Goal: Submit feedback/report problem: Submit feedback/report problem

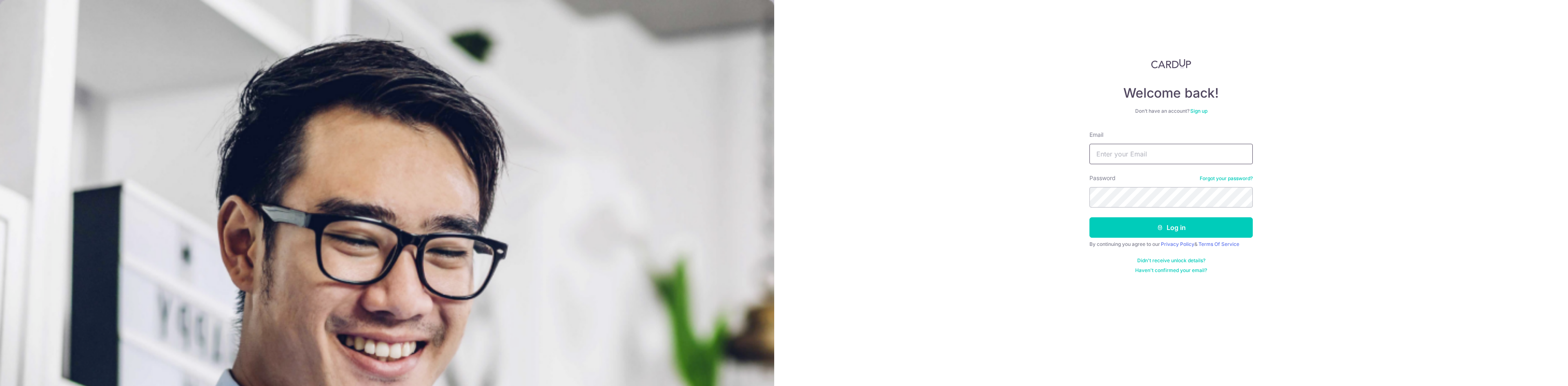
click at [1186, 154] on input "Email" at bounding box center [1171, 154] width 163 height 21
click at [1090, 217] on button "Log in" at bounding box center [1171, 228] width 163 height 21
type input "goh_lionel@hotmail.com"
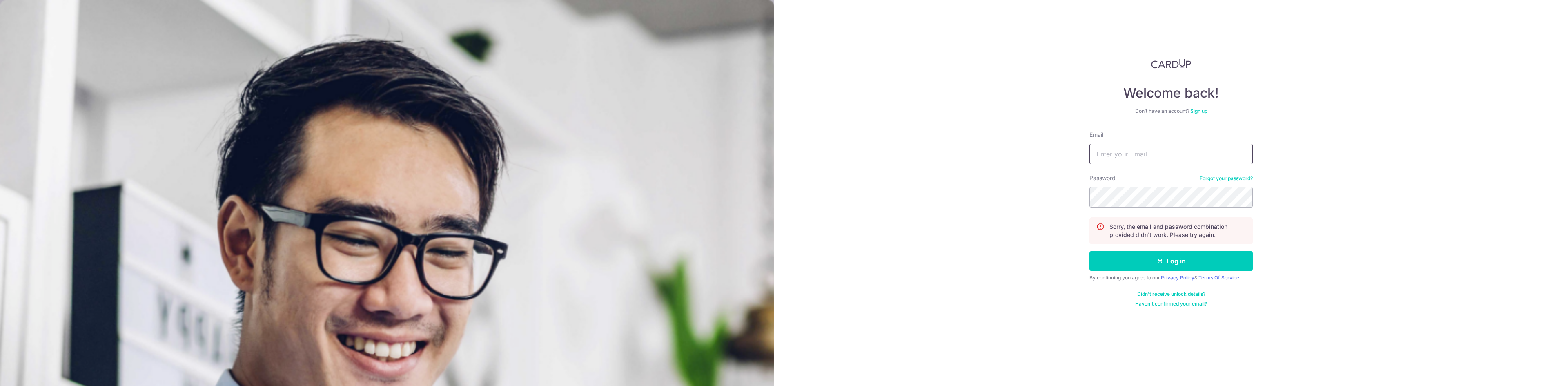
click at [1157, 155] on input "Email" at bounding box center [1171, 154] width 163 height 21
type input "[EMAIL_ADDRESS][DOMAIN_NAME]"
click at [1144, 261] on button "Log in" at bounding box center [1171, 261] width 163 height 21
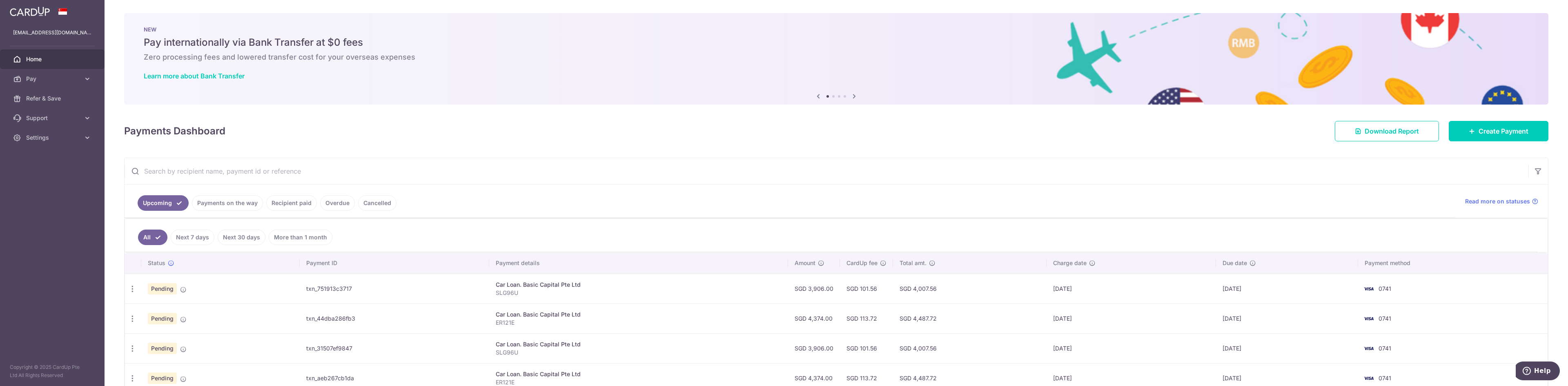
click at [296, 210] on link "Recipient paid" at bounding box center [291, 203] width 51 height 15
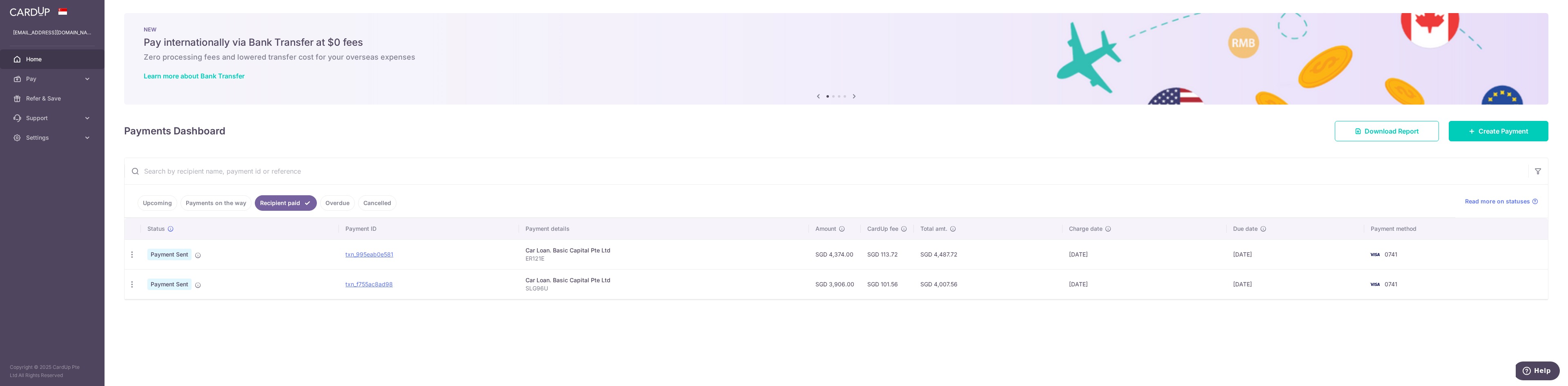
click at [215, 200] on link "Payments on the way" at bounding box center [216, 203] width 71 height 15
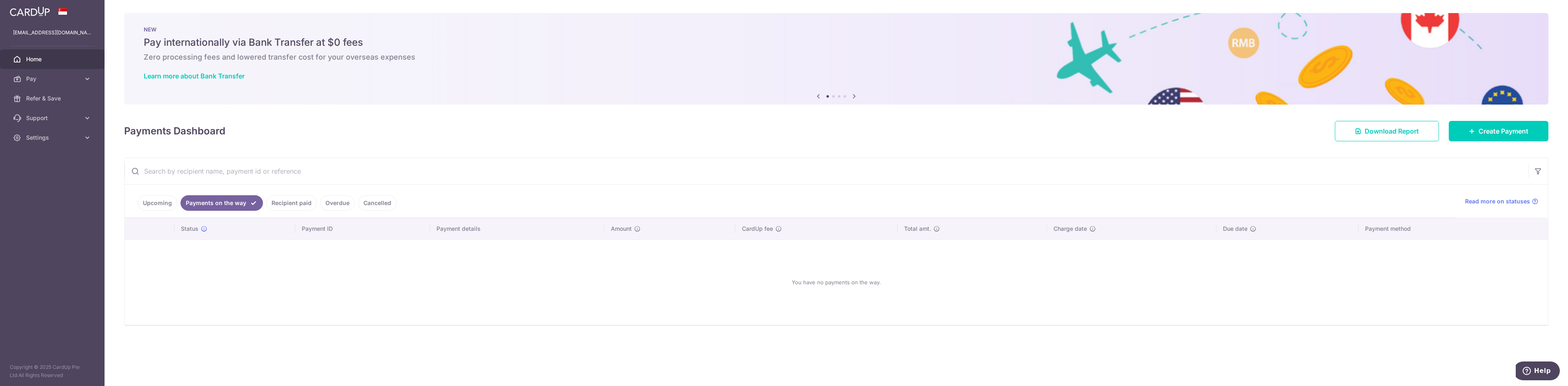
click at [298, 202] on link "Recipient paid" at bounding box center [291, 203] width 51 height 15
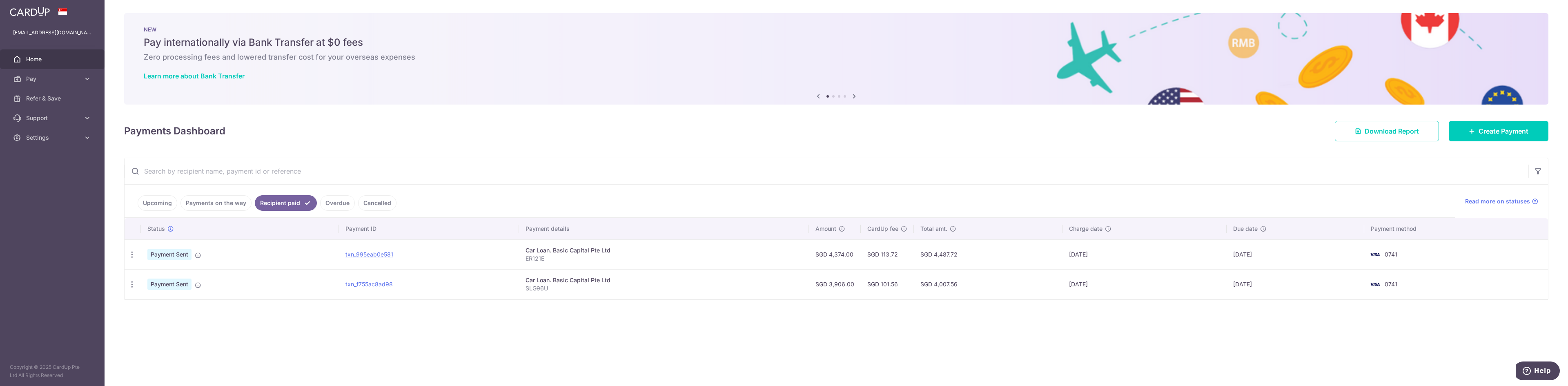
click at [331, 203] on link "Overdue" at bounding box center [337, 203] width 35 height 15
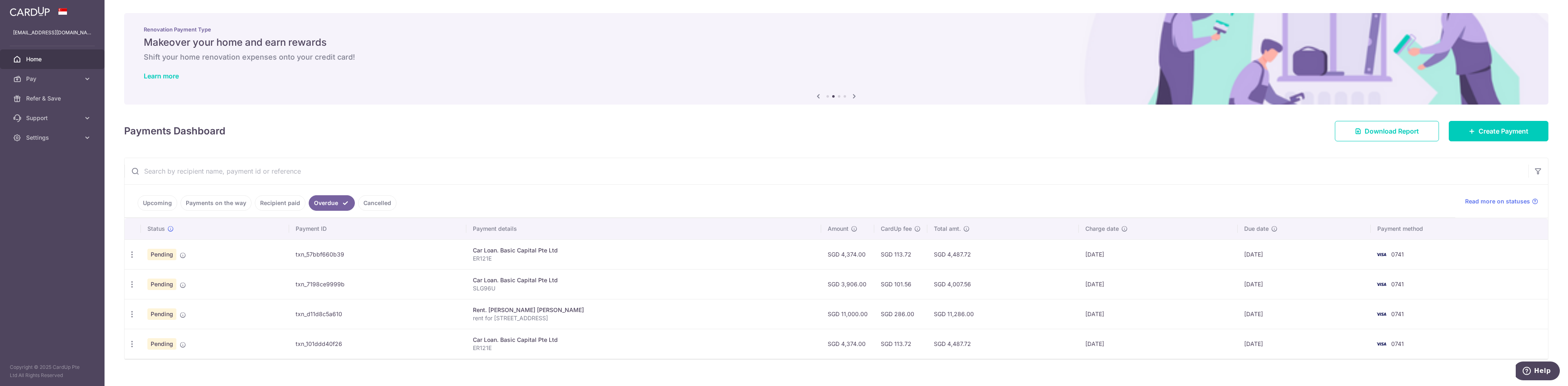
click at [372, 205] on link "Cancelled" at bounding box center [377, 203] width 38 height 15
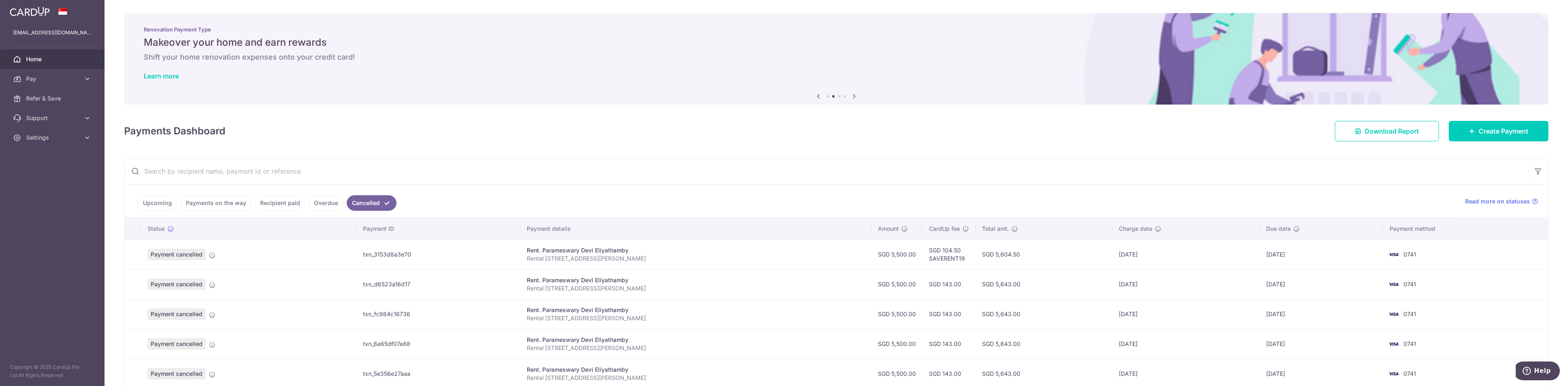
click at [162, 210] on link "Upcoming" at bounding box center [157, 203] width 40 height 15
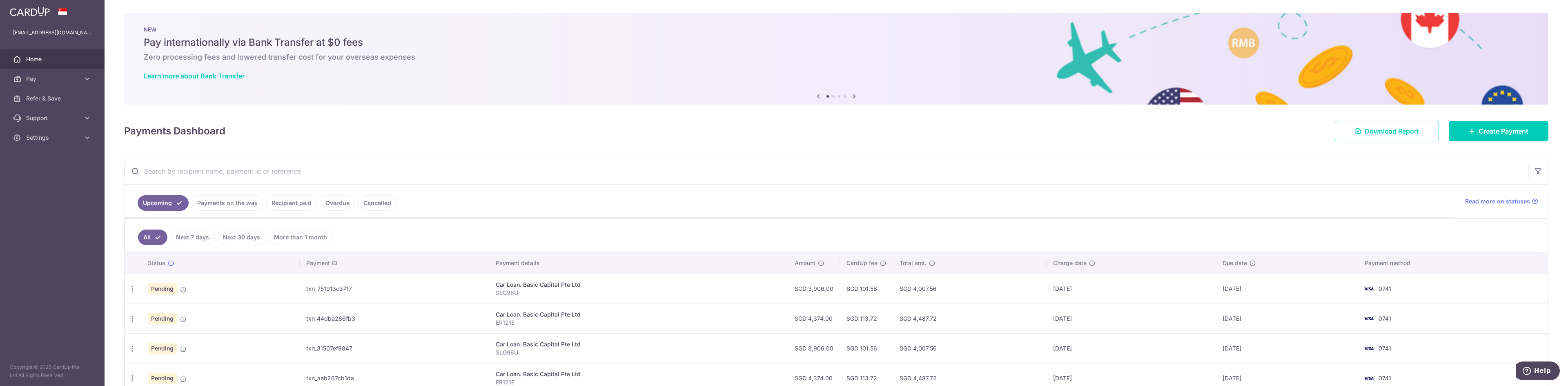
click at [336, 203] on link "Overdue" at bounding box center [337, 203] width 35 height 15
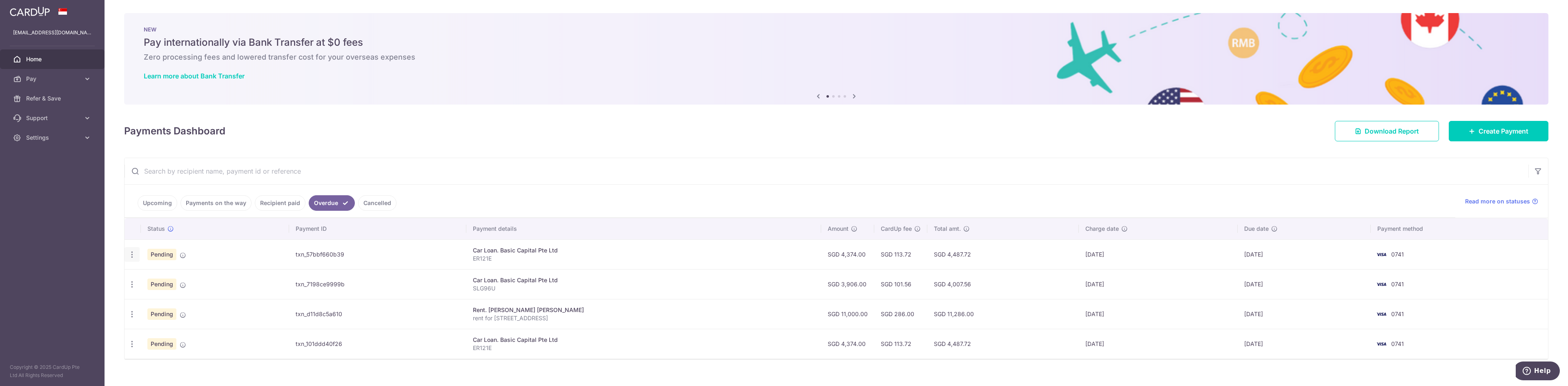
click at [130, 256] on icon "button" at bounding box center [132, 254] width 9 height 9
click at [162, 277] on span "Update payment" at bounding box center [175, 277] width 55 height 10
radio input "true"
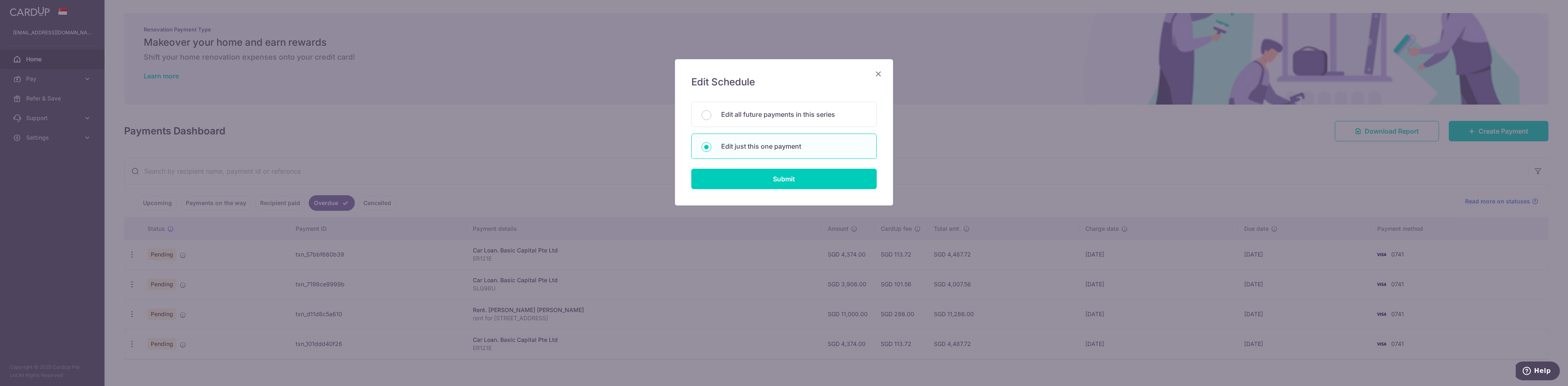
click at [879, 71] on icon "Close" at bounding box center [878, 74] width 10 height 10
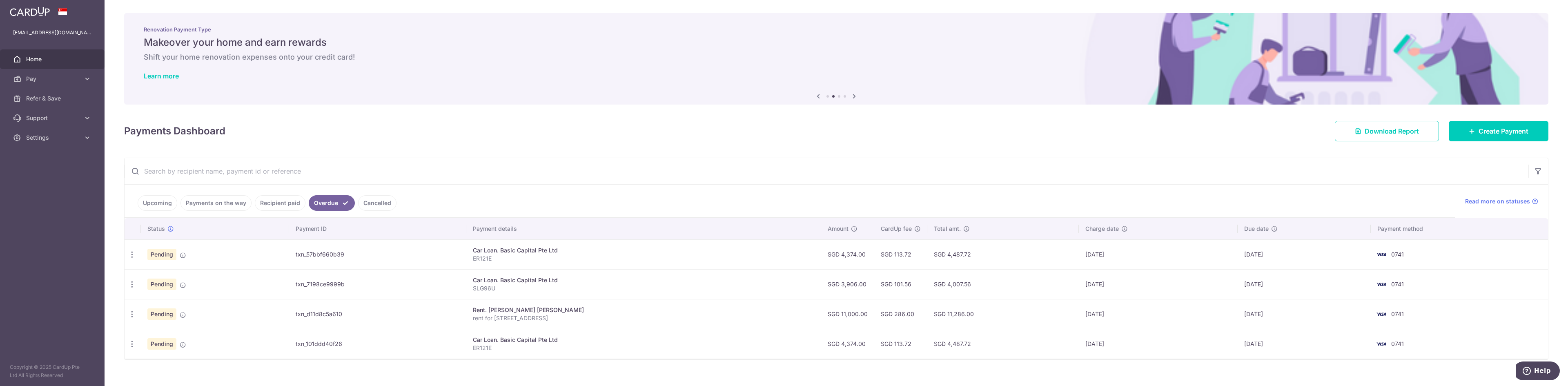
click at [821, 258] on td "SGD 4,374.00" at bounding box center [847, 254] width 53 height 30
click at [185, 253] on icon at bounding box center [183, 255] width 7 height 7
click at [131, 254] on icon "button" at bounding box center [132, 254] width 9 height 9
click at [164, 318] on span "Upload doc" at bounding box center [175, 317] width 55 height 10
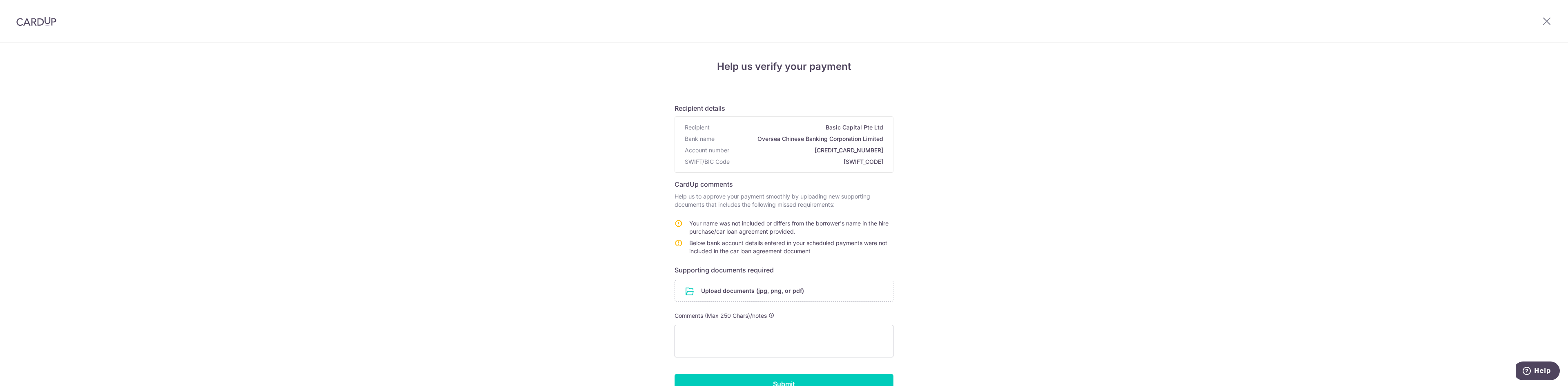
scroll to position [41, 0]
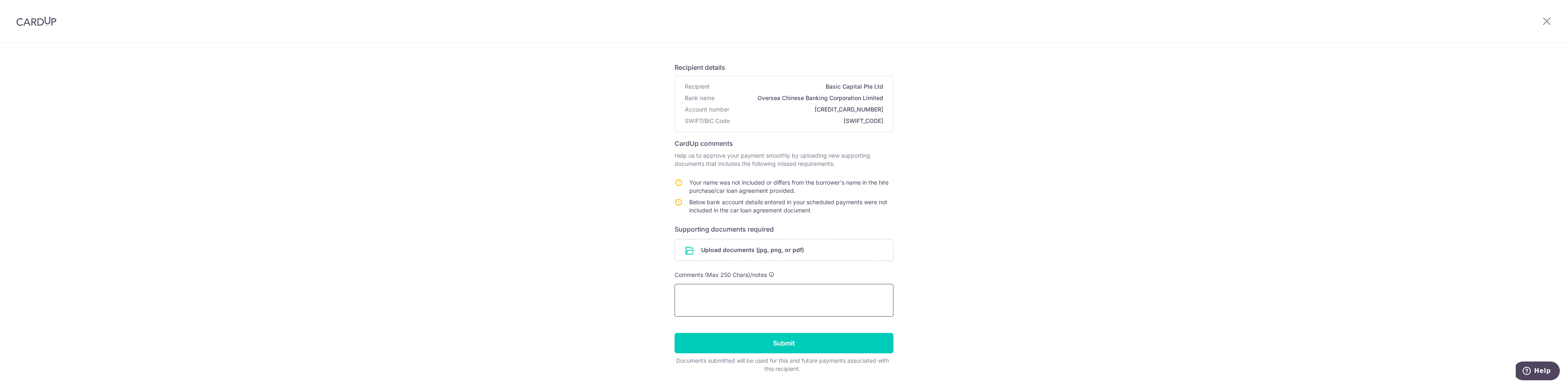
click at [760, 295] on textarea at bounding box center [784, 300] width 219 height 33
click at [716, 306] on textarea "why was this payment not delivered? i have already uploaded all the relevants d…" at bounding box center [784, 300] width 219 height 33
drag, startPoint x: 782, startPoint y: 304, endPoint x: 632, endPoint y: 288, distance: 150.9
click at [632, 288] on div "Help us verify your payment Recipient details Recipient Basic Capital Pte Ltd B…" at bounding box center [784, 206] width 1568 height 409
type textarea "why was this payment not delivered? i have already uploaded all the relevant do…"
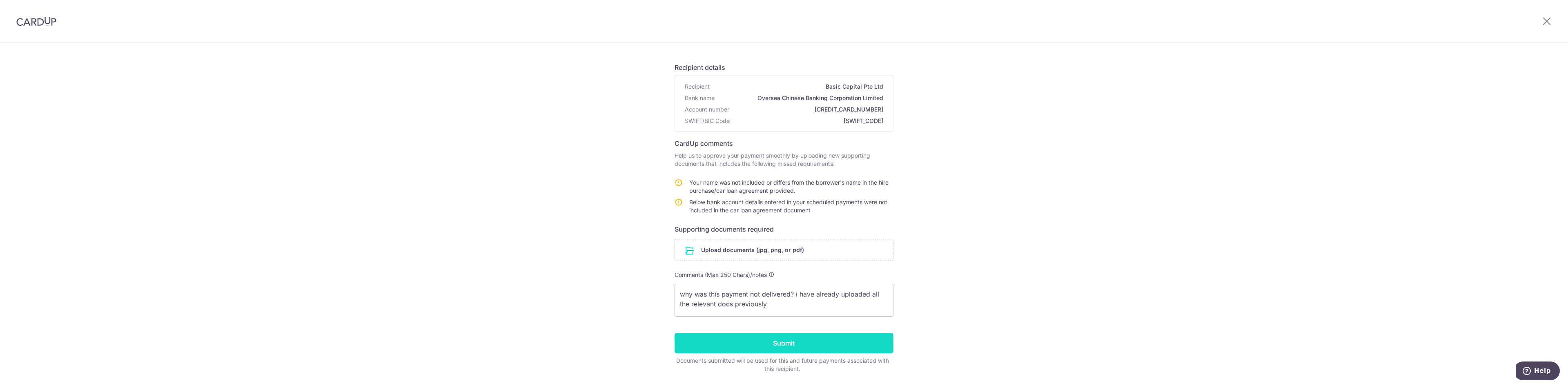
click at [786, 346] on input "Submit" at bounding box center [784, 343] width 219 height 21
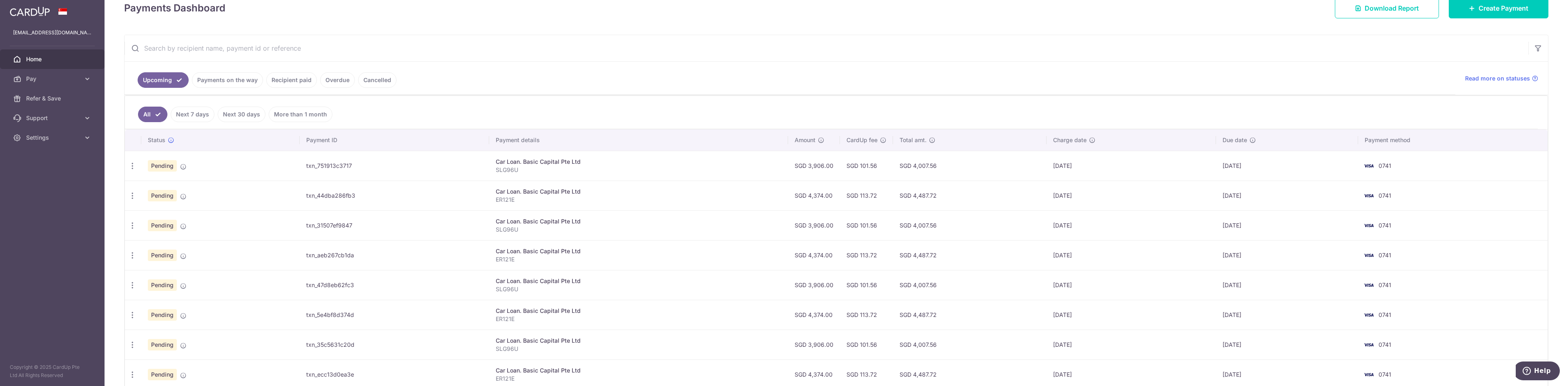
scroll to position [122, 0]
click at [47, 84] on link "Pay" at bounding box center [52, 79] width 105 height 19
